Goal: Transaction & Acquisition: Obtain resource

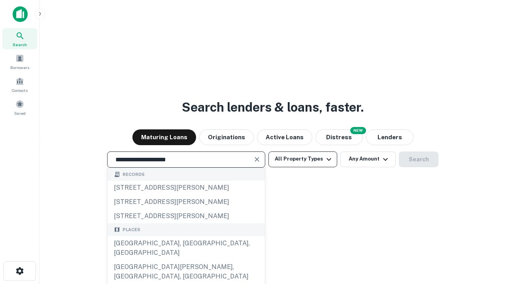
click at [186, 260] on div "Santa Monica, CA, USA" at bounding box center [185, 249] width 157 height 24
click at [303, 159] on button "All Property Types" at bounding box center [302, 160] width 69 height 16
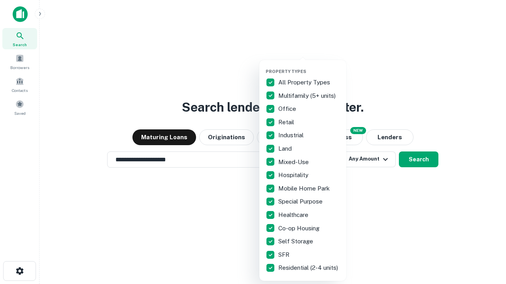
type input "**********"
click at [309, 66] on button "button" at bounding box center [308, 66] width 87 height 0
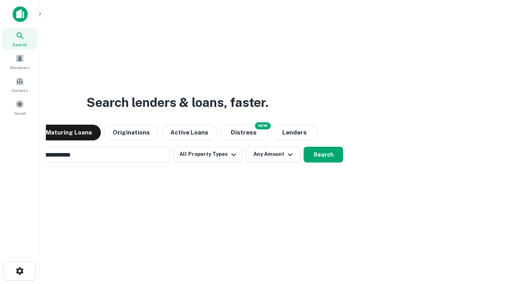
scroll to position [12, 0]
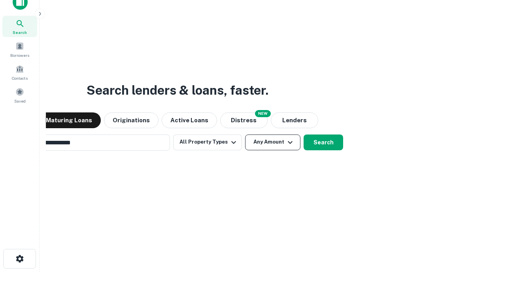
click at [245, 135] on button "Any Amount" at bounding box center [272, 143] width 55 height 16
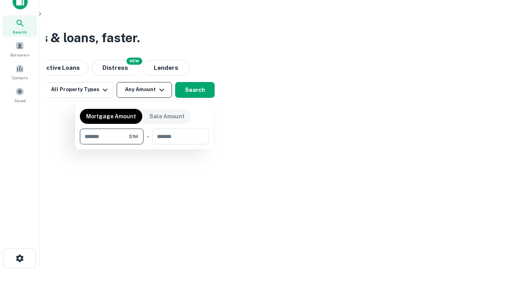
type input "*******"
click at [144, 145] on button "button" at bounding box center [144, 145] width 129 height 0
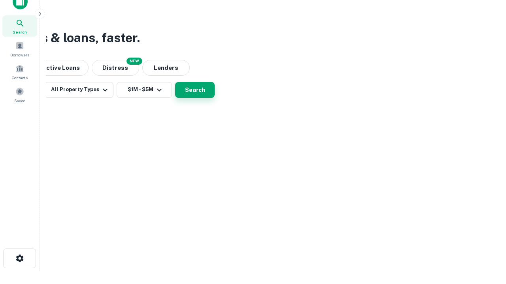
click at [214, 98] on button "Search" at bounding box center [194, 90] width 39 height 16
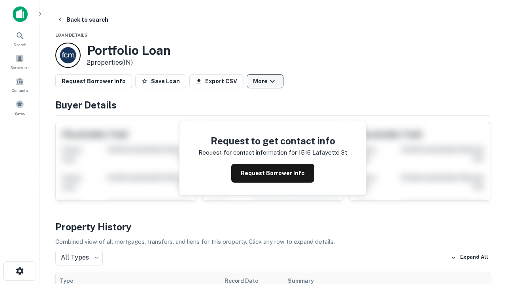
click at [265, 81] on button "More" at bounding box center [264, 81] width 37 height 14
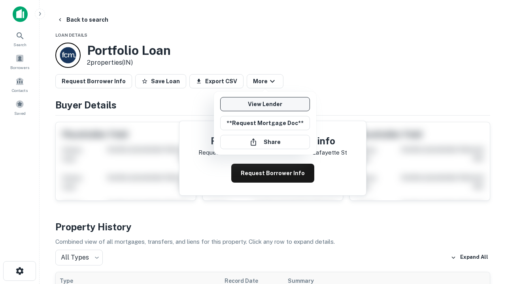
click at [265, 104] on link "View Lender" at bounding box center [265, 104] width 90 height 14
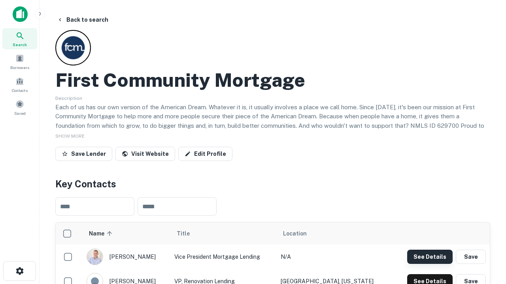
click at [429, 257] on button "See Details" at bounding box center [429, 257] width 45 height 14
click at [19, 271] on icon "button" at bounding box center [19, 271] width 9 height 9
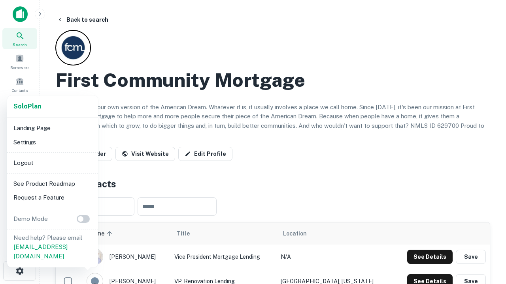
click at [52, 163] on li "Logout" at bounding box center [52, 163] width 85 height 14
